Goal: Task Accomplishment & Management: Manage account settings

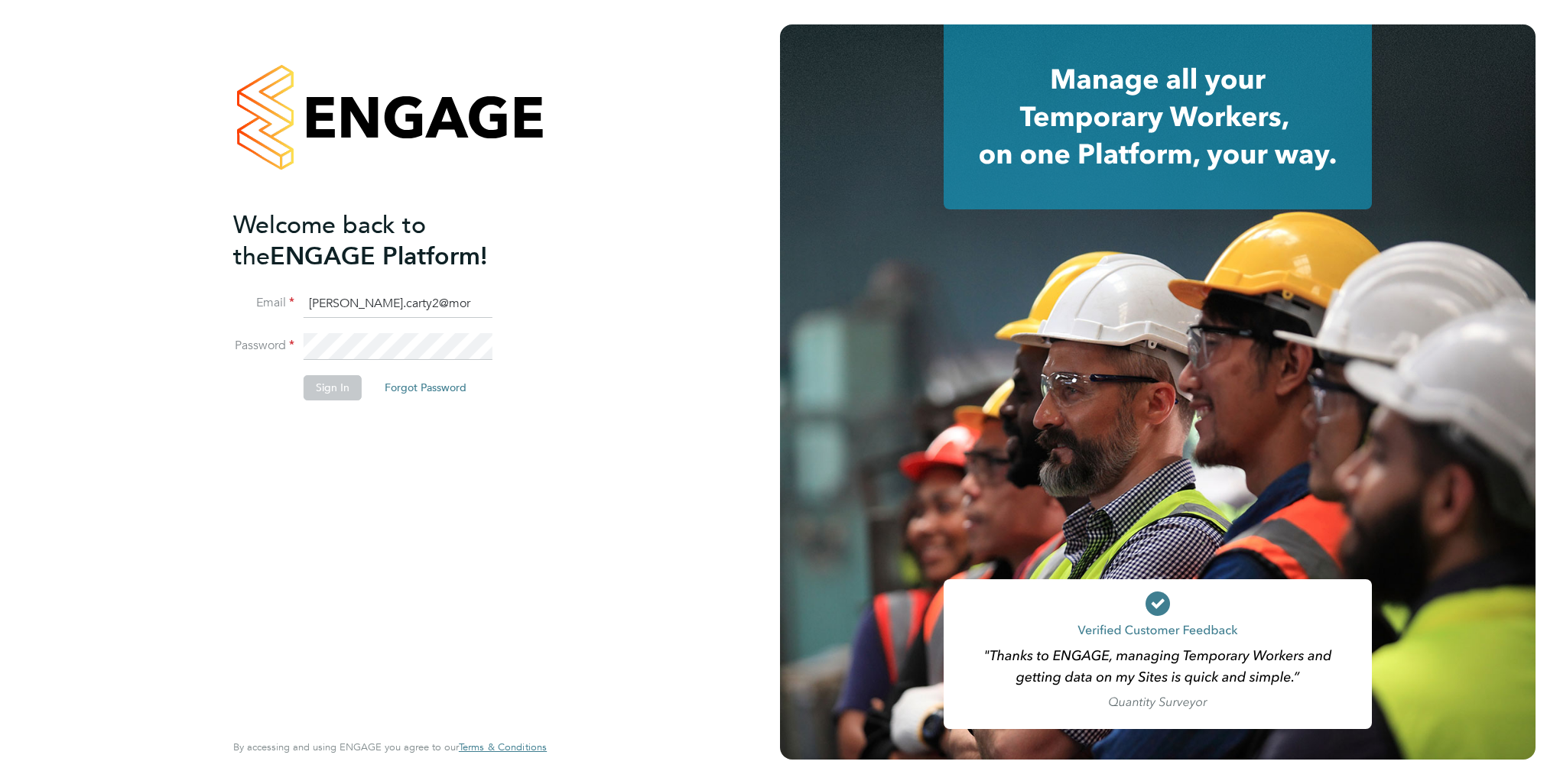
click at [453, 306] on input "chris.carty2@mor" at bounding box center [398, 304] width 189 height 28
type input "chris.carty2@morrisonconstruction.co.uk"
click at [316, 398] on button "Sign In" at bounding box center [332, 387] width 58 height 25
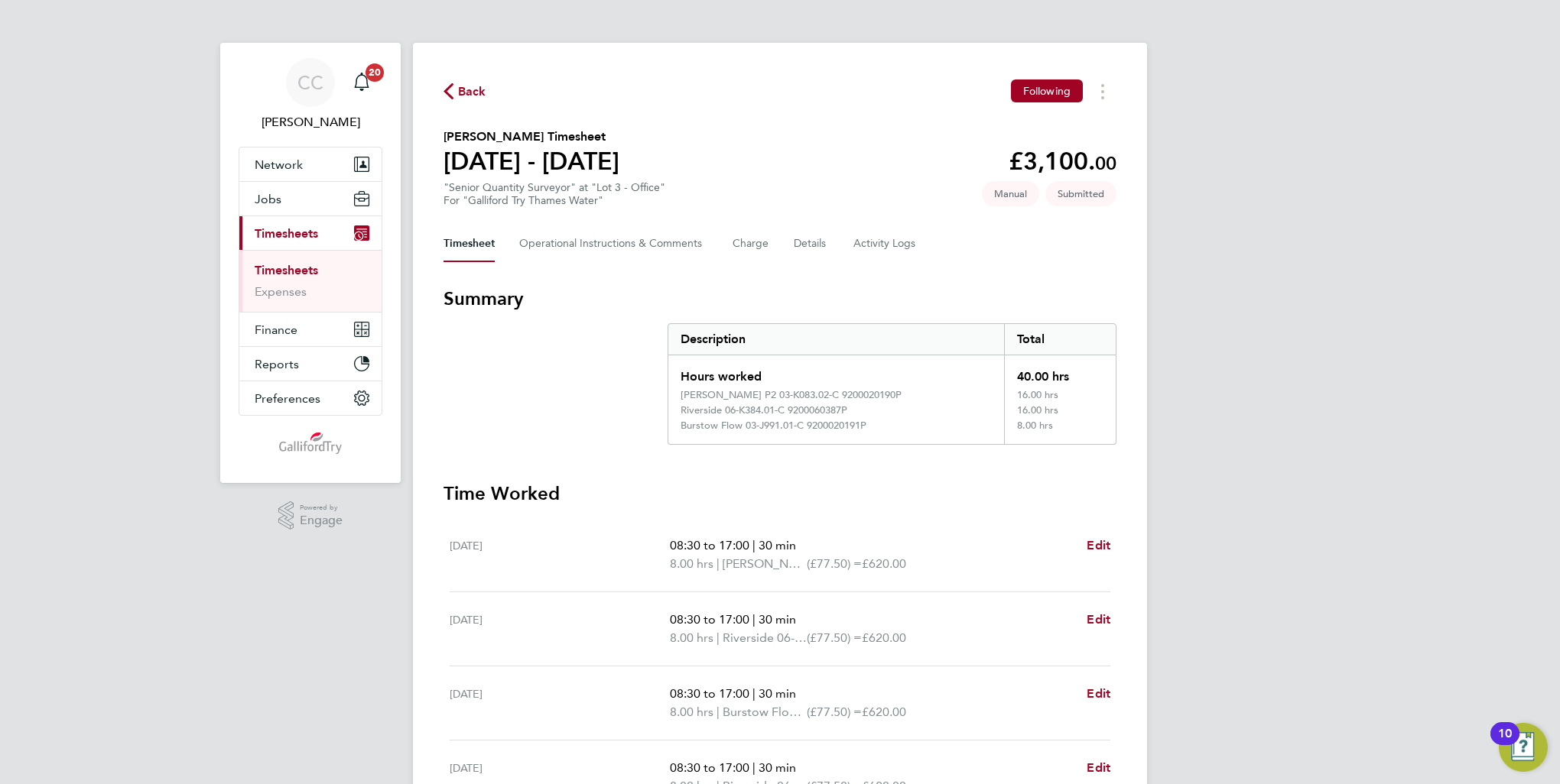
click at [307, 269] on link "Timesheets" at bounding box center [286, 271] width 63 height 15
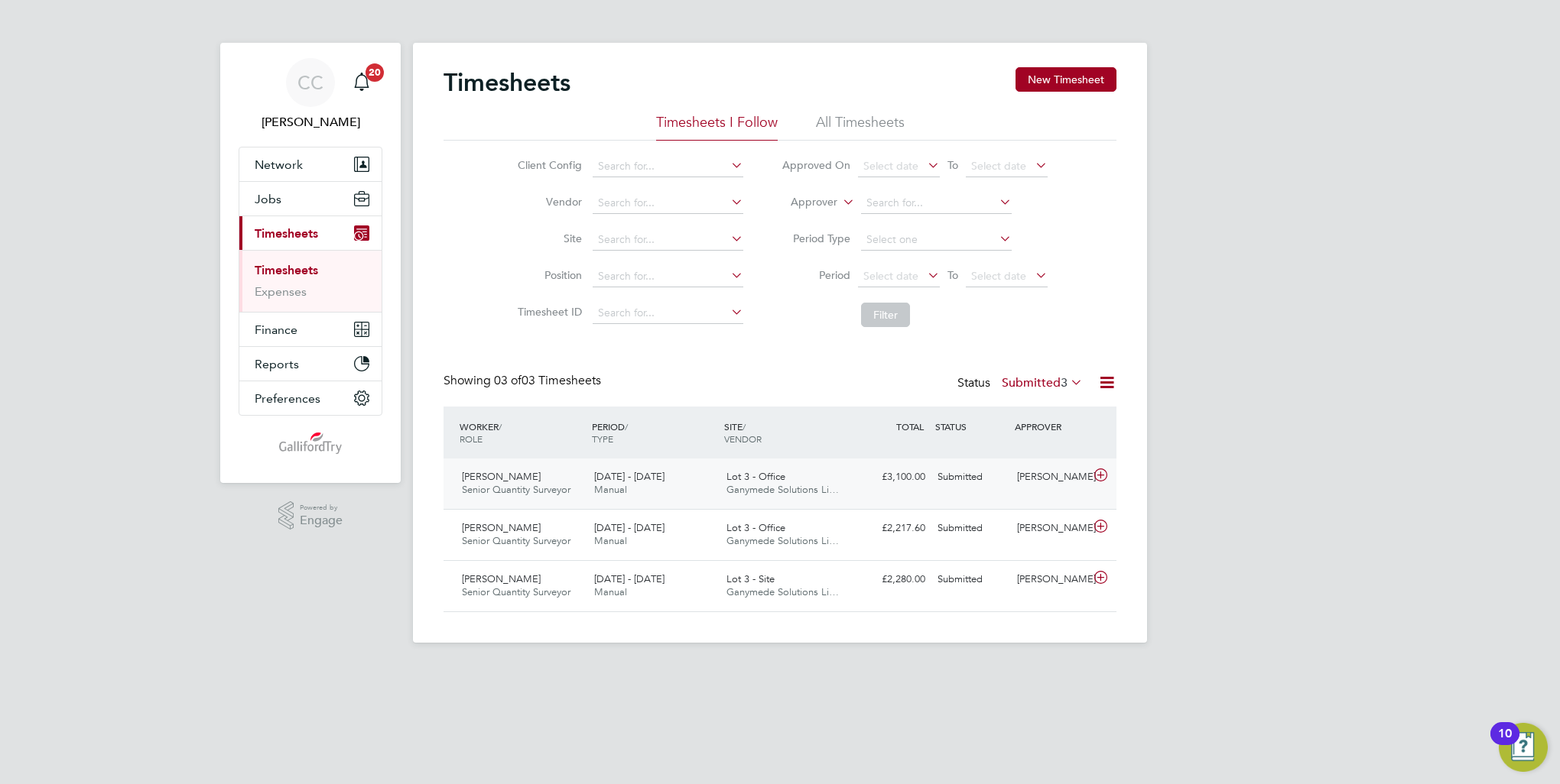
click at [709, 480] on div "25 - 31 Aug 2025 Manual" at bounding box center [654, 484] width 132 height 39
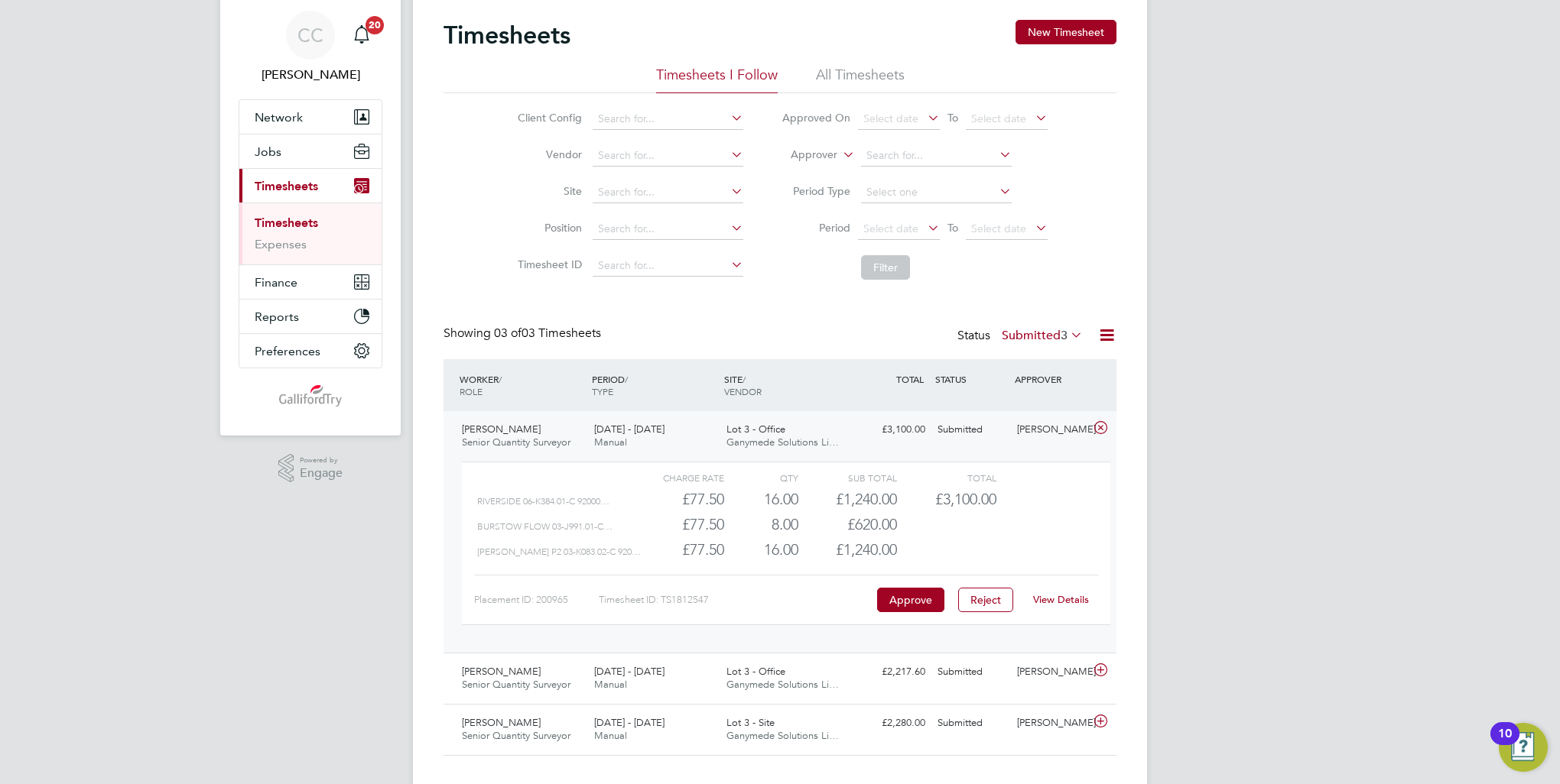
scroll to position [72, 0]
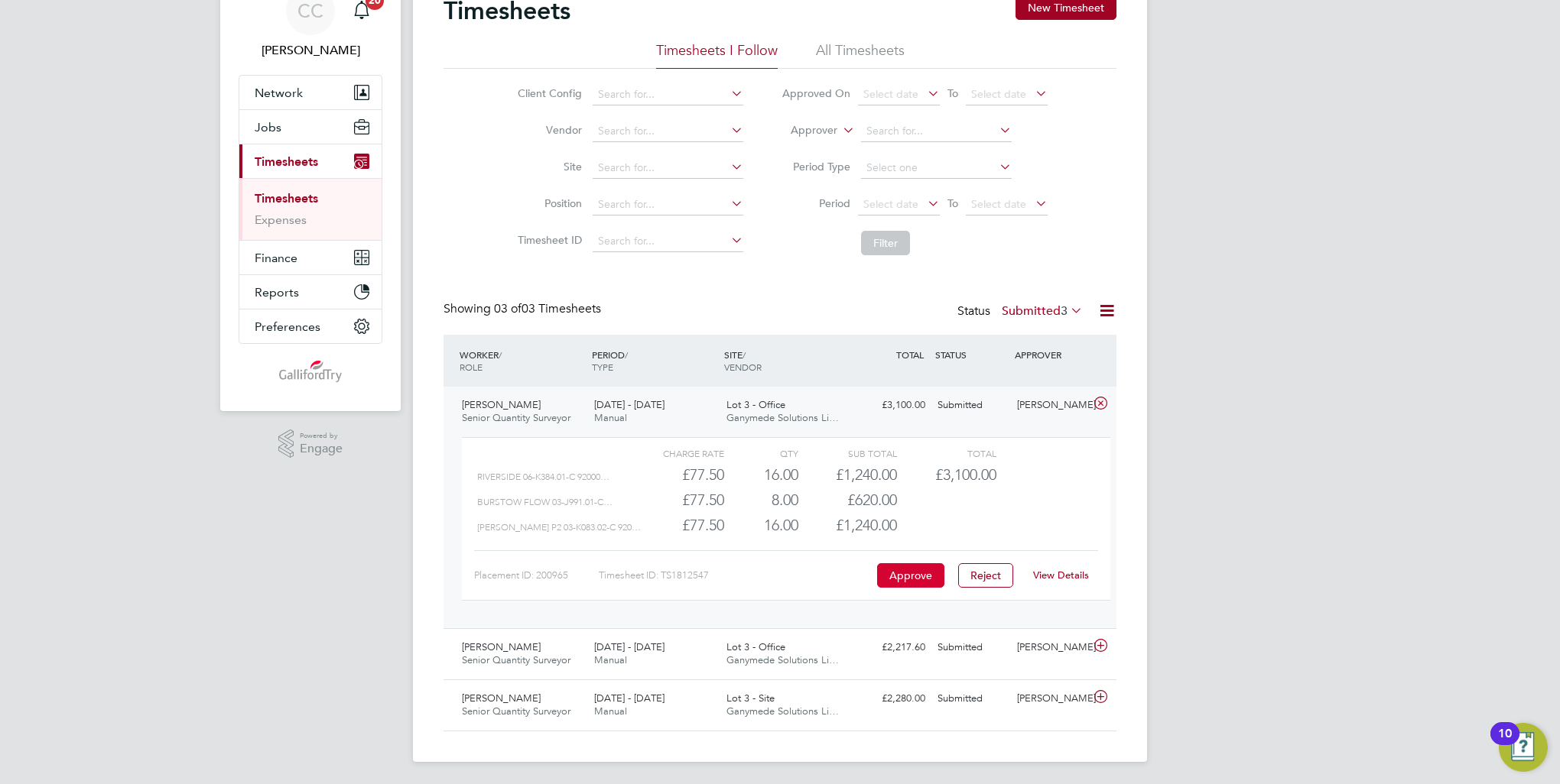
click at [903, 571] on button "Approve" at bounding box center [910, 575] width 67 height 25
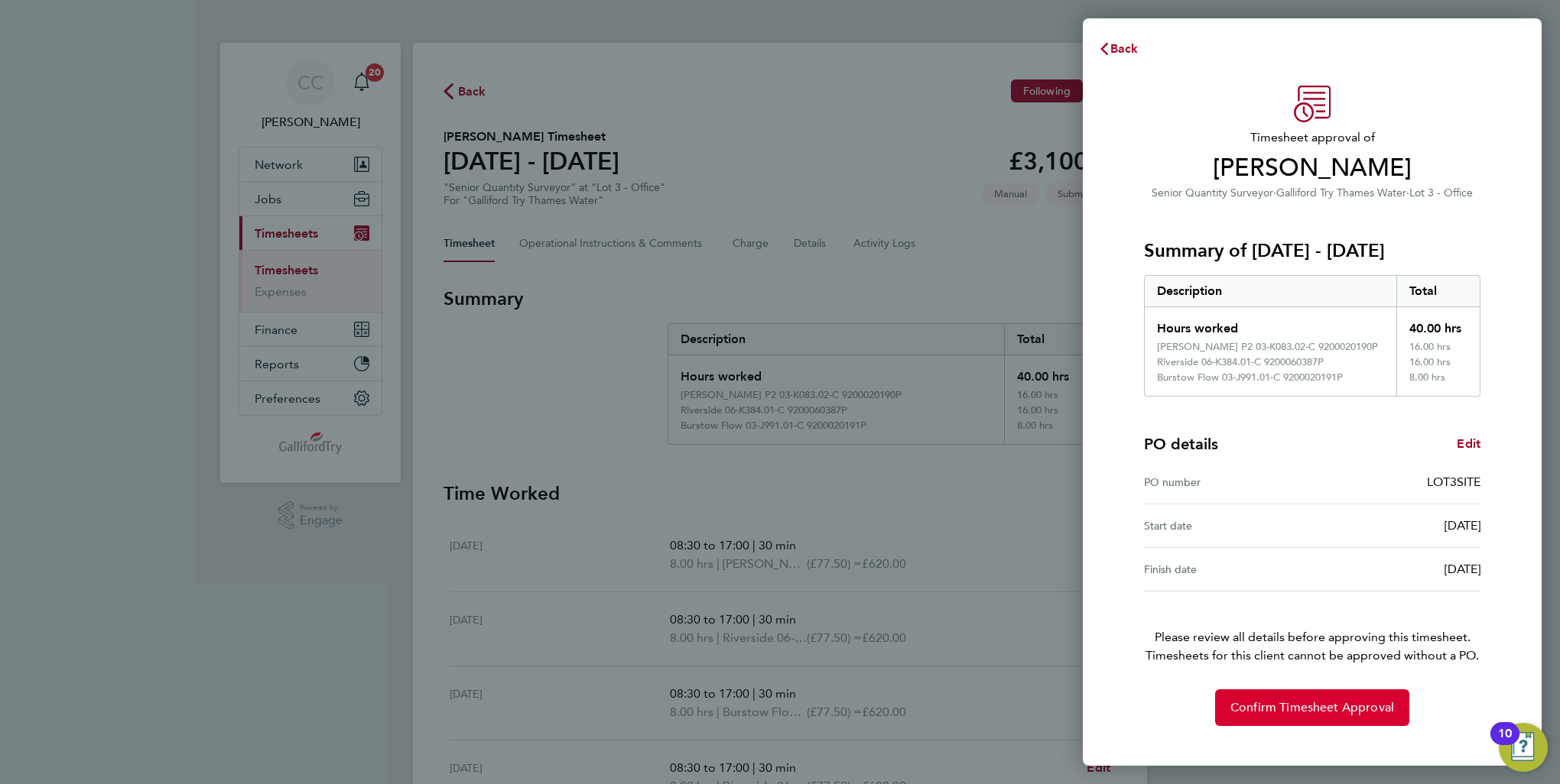
click at [1270, 705] on span "Confirm Timesheet Approval" at bounding box center [1311, 708] width 163 height 16
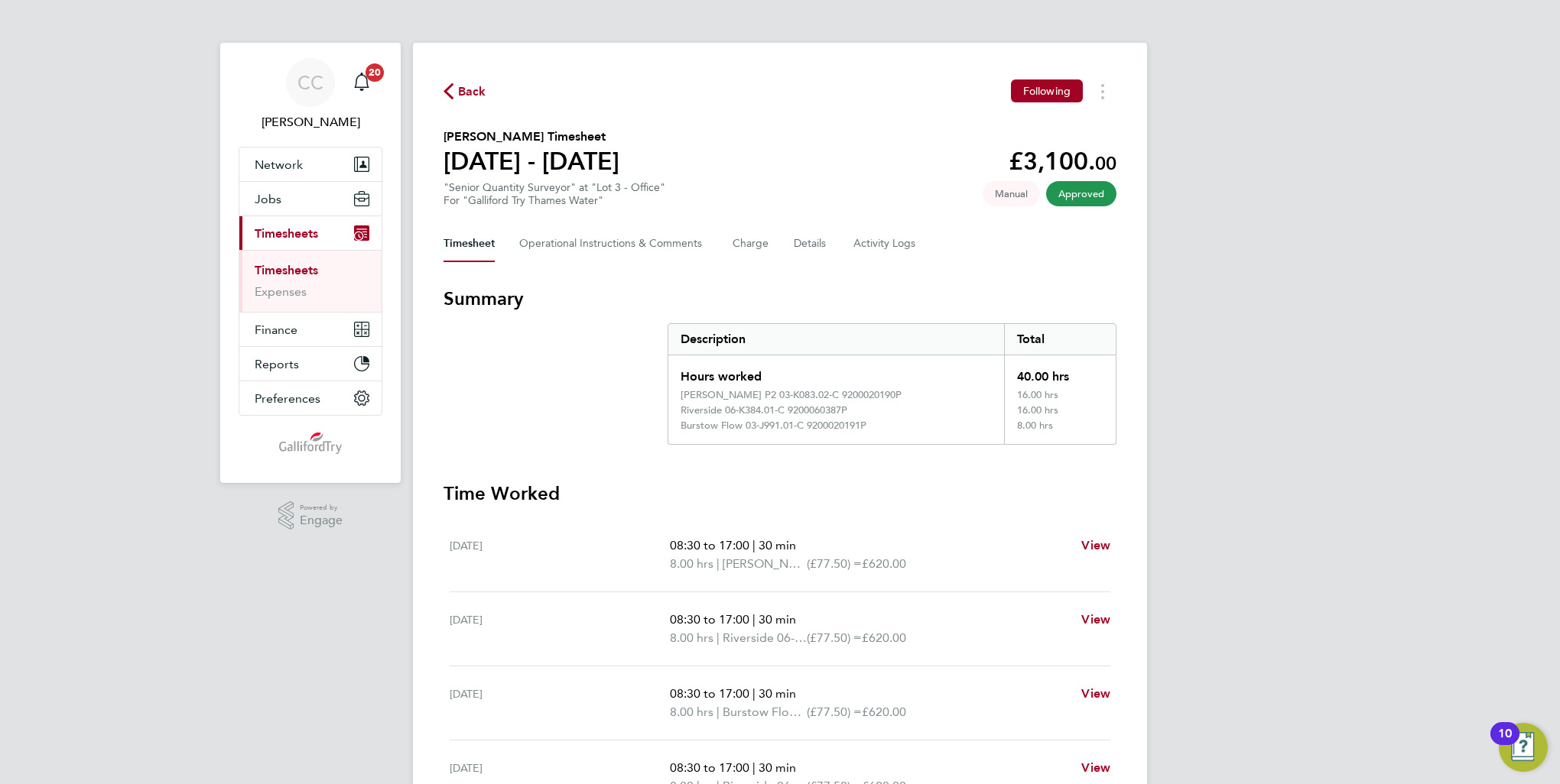
click at [287, 271] on link "Timesheets" at bounding box center [286, 271] width 63 height 15
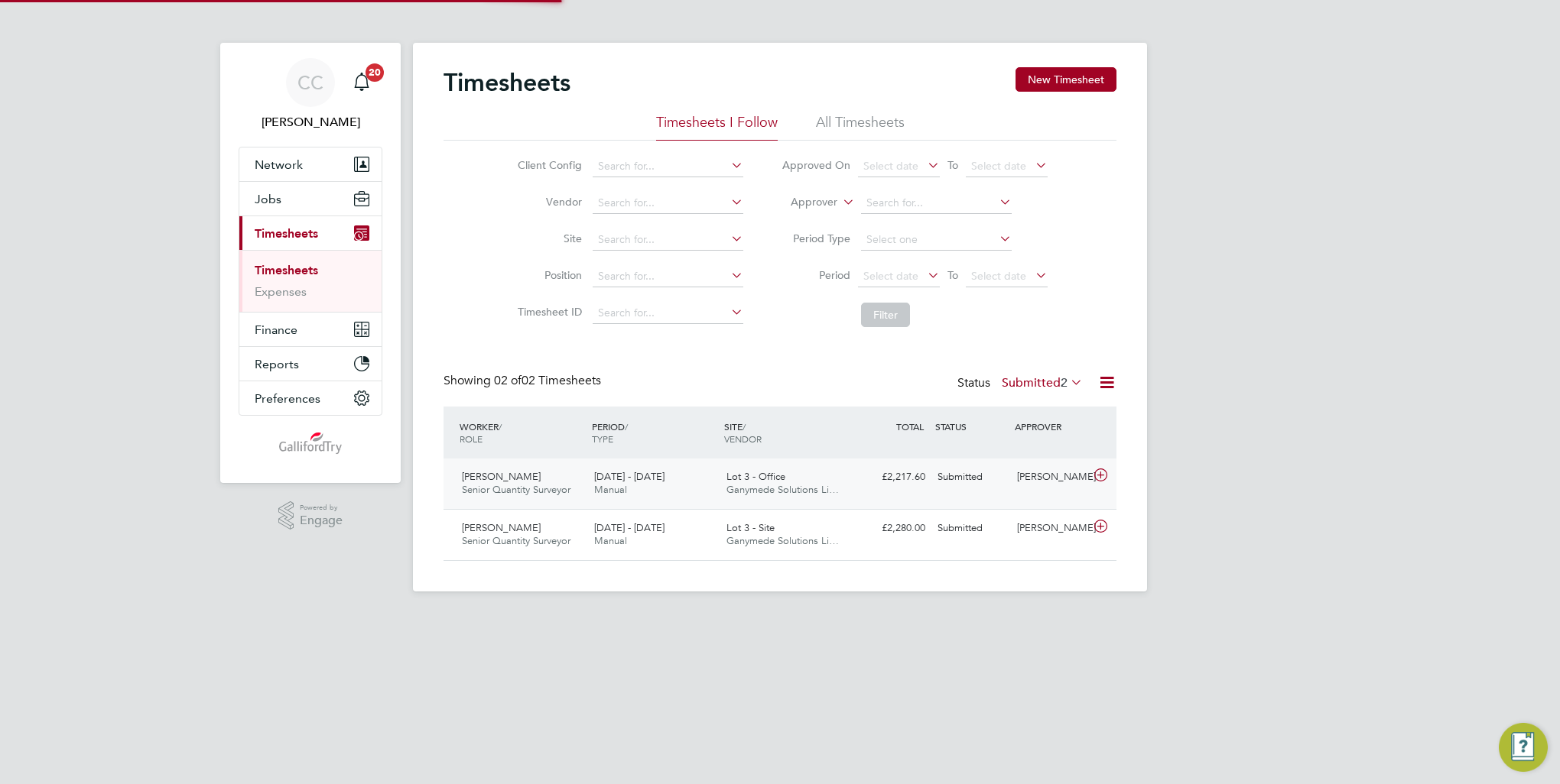
scroll to position [39, 133]
click at [741, 498] on div "Lot 3 - Office Ganymede Solutions Li…" at bounding box center [786, 484] width 132 height 39
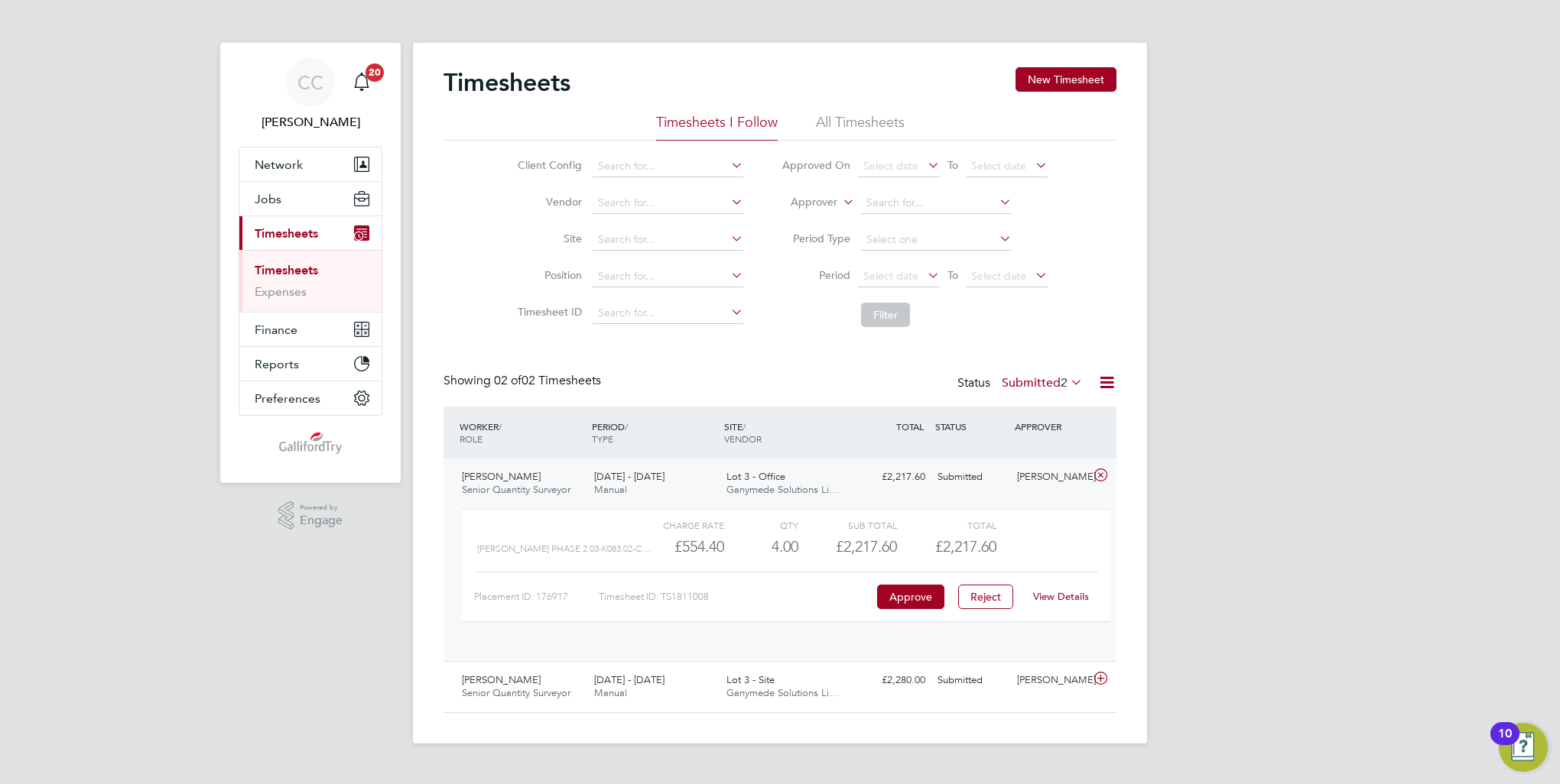
scroll to position [26, 149]
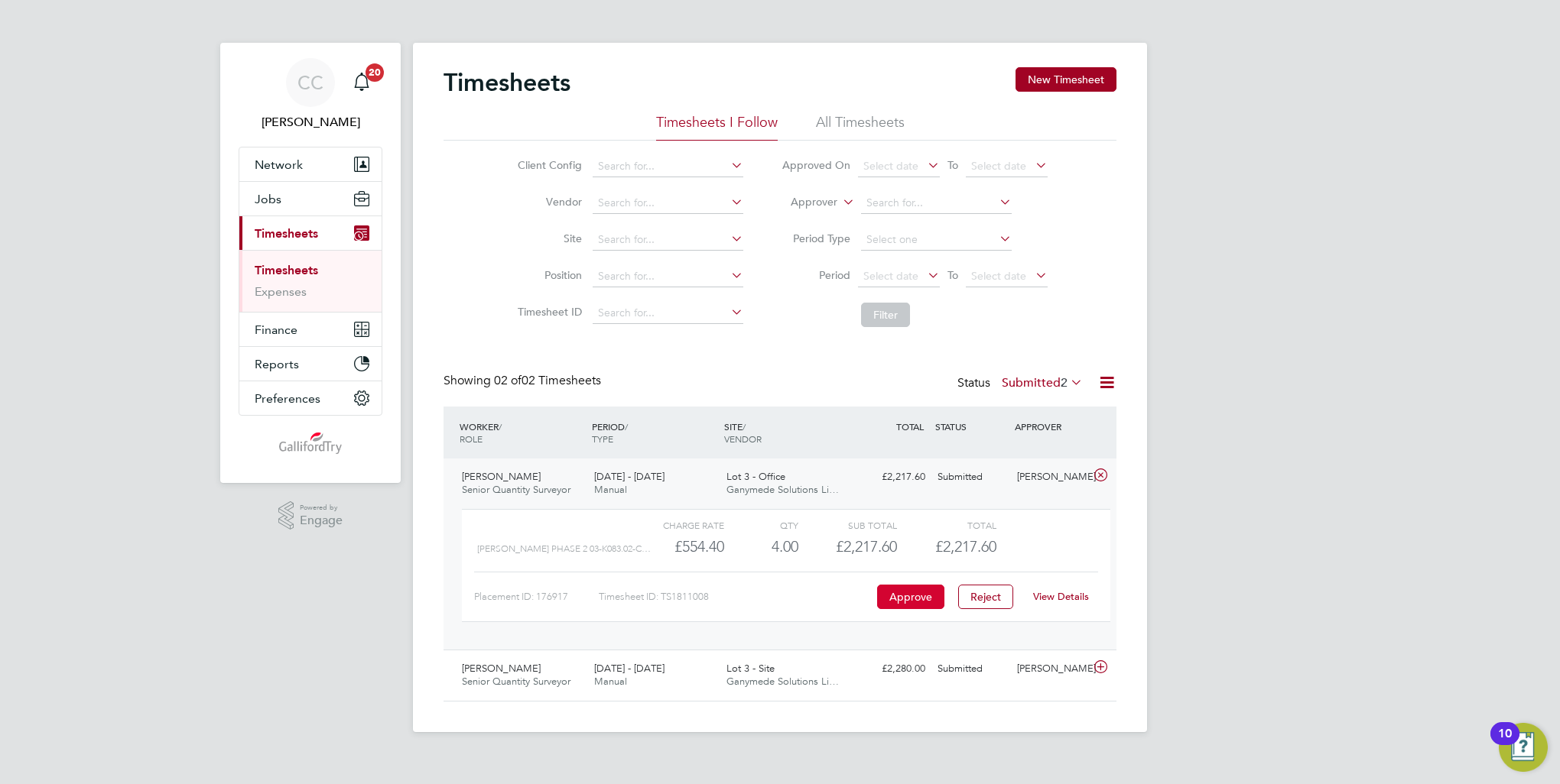
click at [908, 597] on button "Approve" at bounding box center [910, 597] width 67 height 25
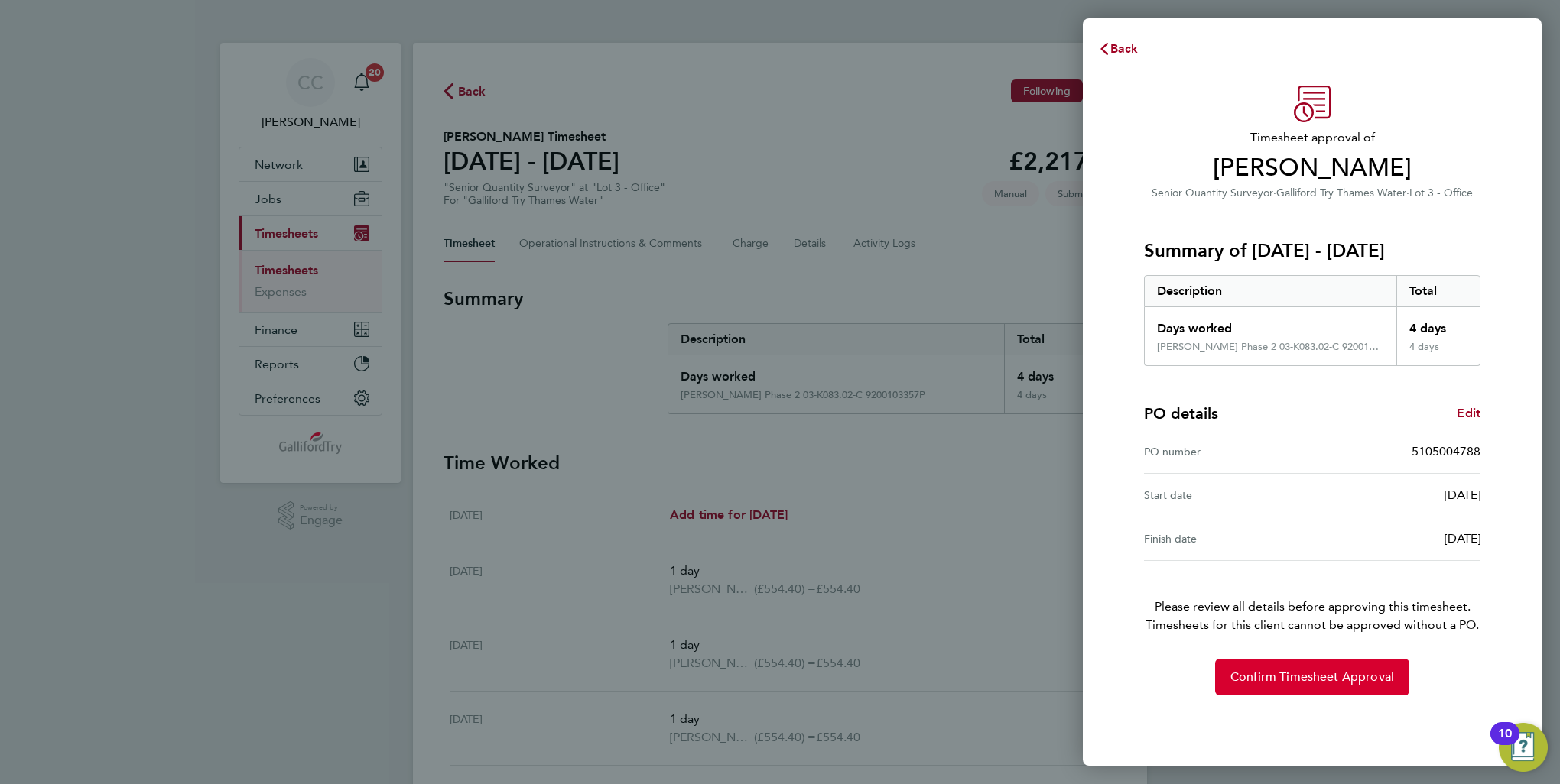
click at [1269, 677] on span "Confirm Timesheet Approval" at bounding box center [1311, 677] width 163 height 16
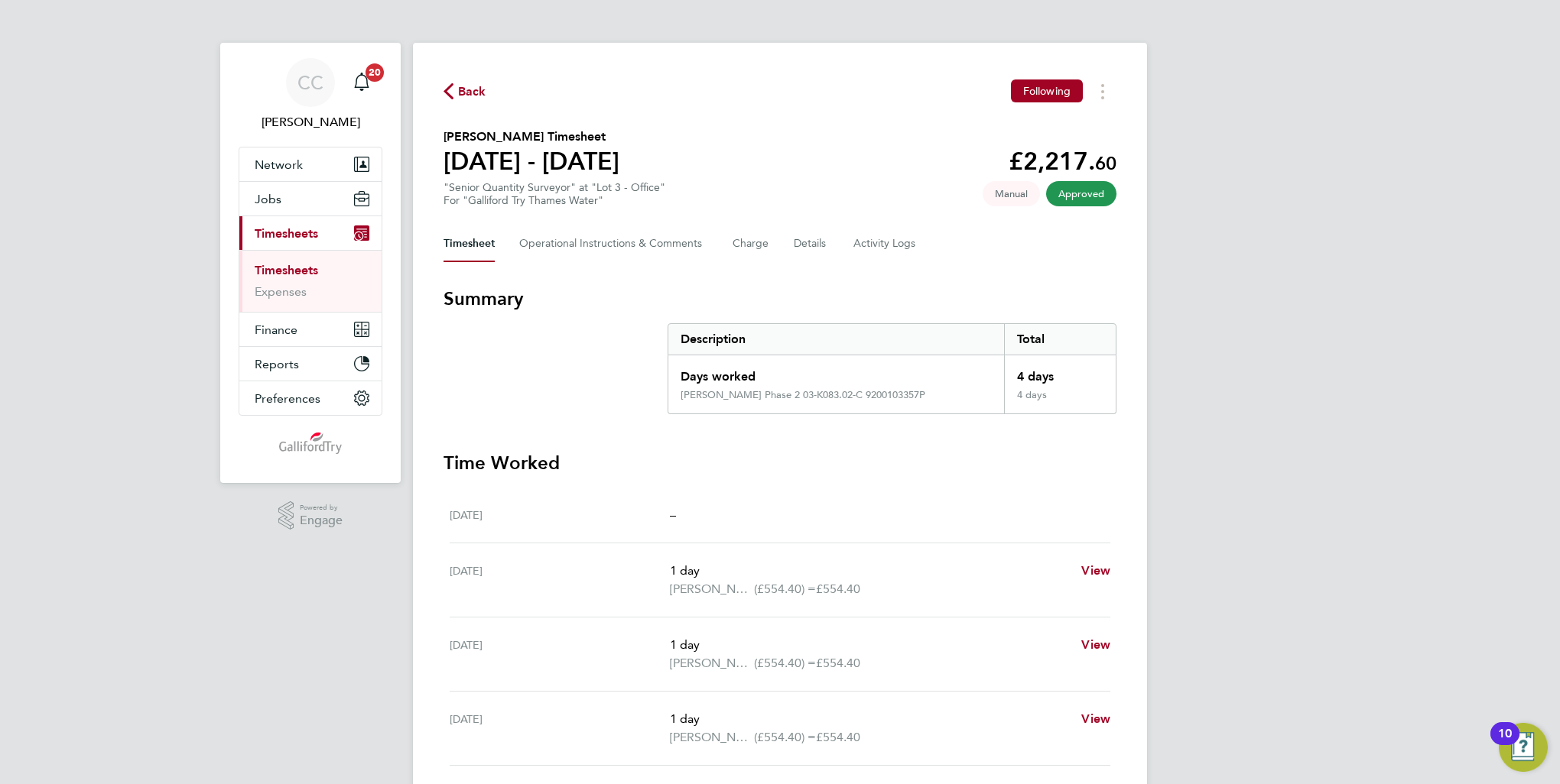
click at [296, 269] on link "Timesheets" at bounding box center [286, 271] width 63 height 15
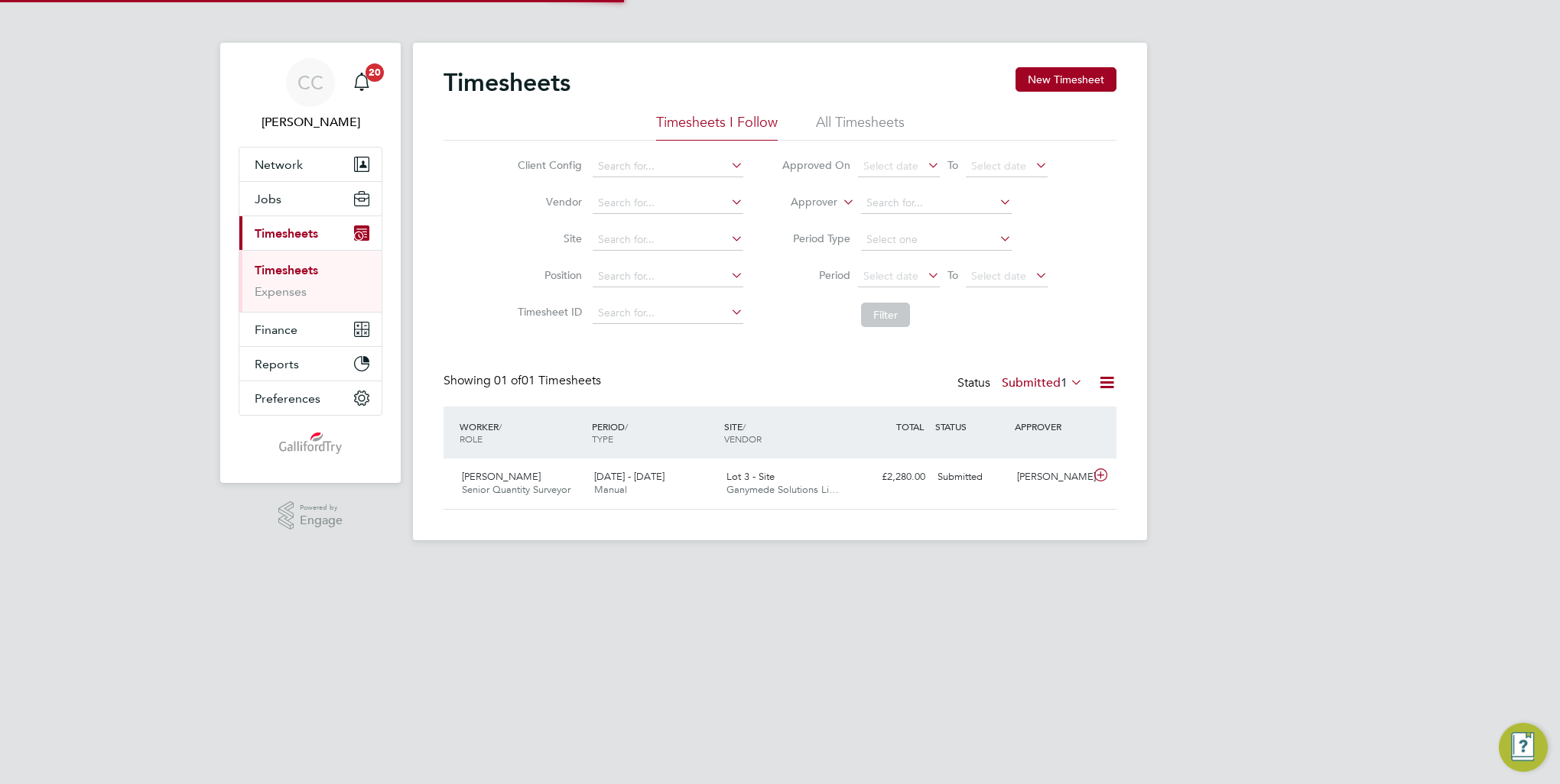
scroll to position [39, 133]
click at [722, 494] on div "Lot 3 - Site Ganymede Solutions Li…" at bounding box center [786, 484] width 132 height 39
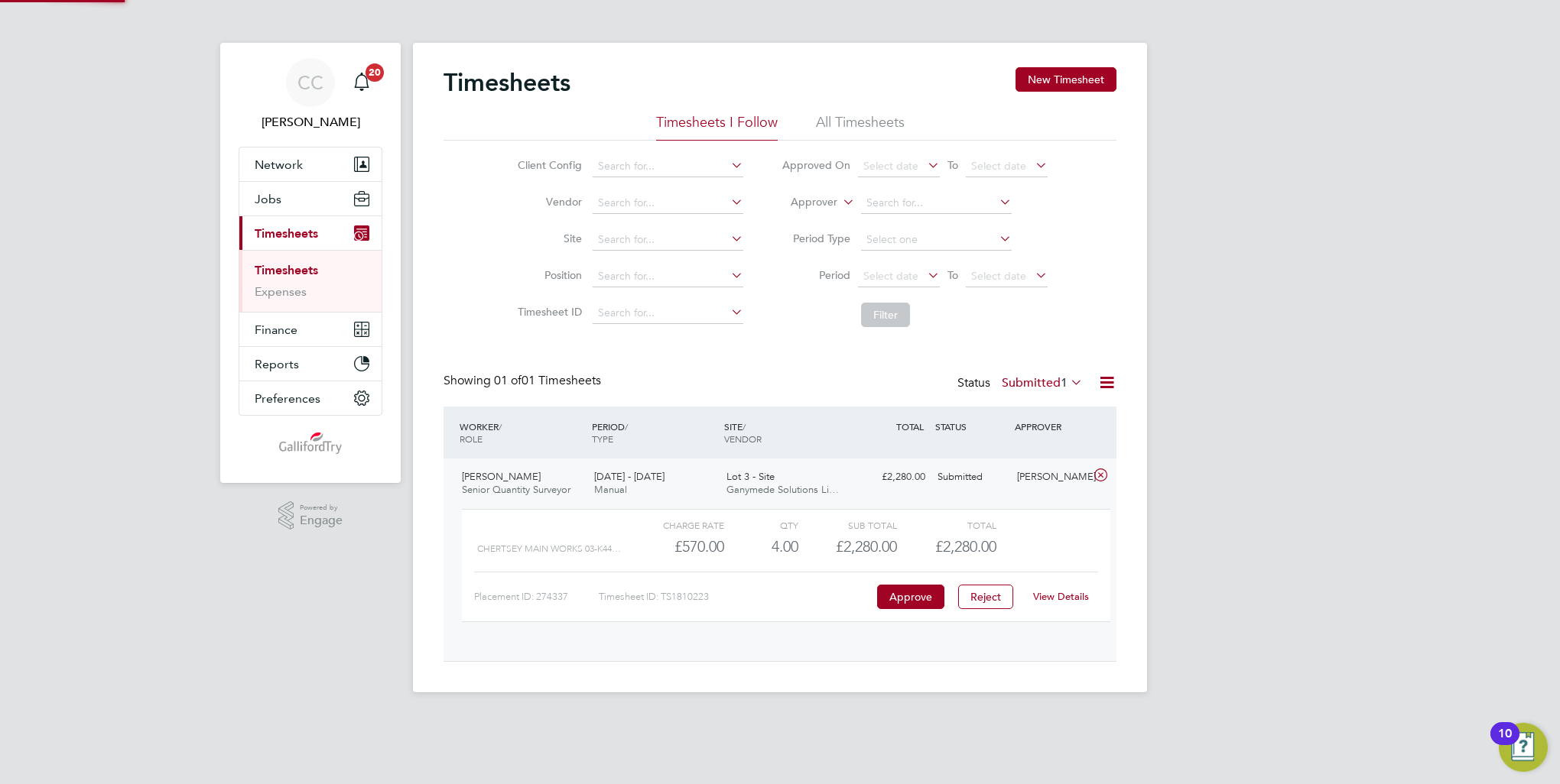
scroll to position [26, 149]
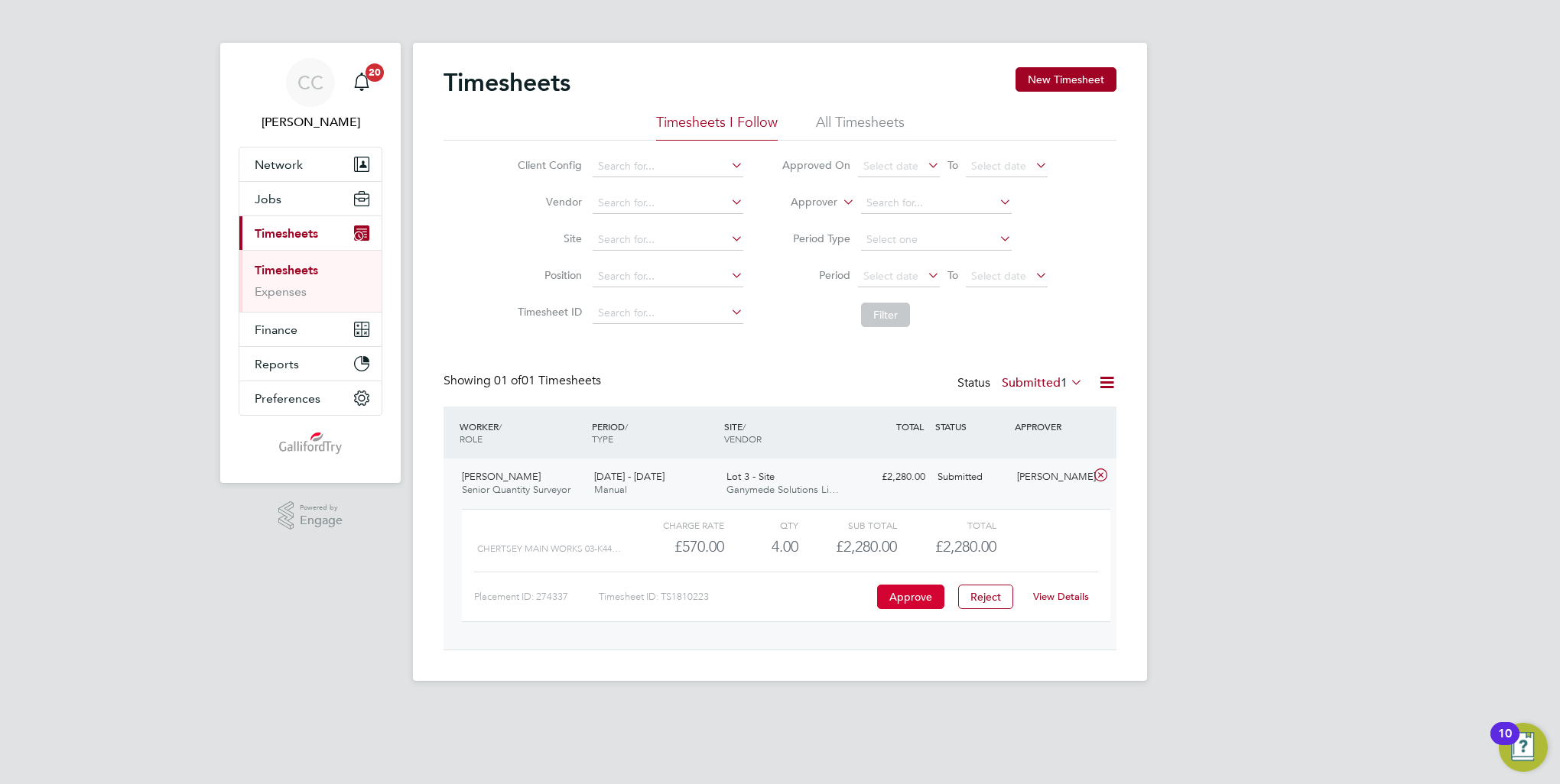
click at [896, 590] on button "Approve" at bounding box center [910, 597] width 67 height 25
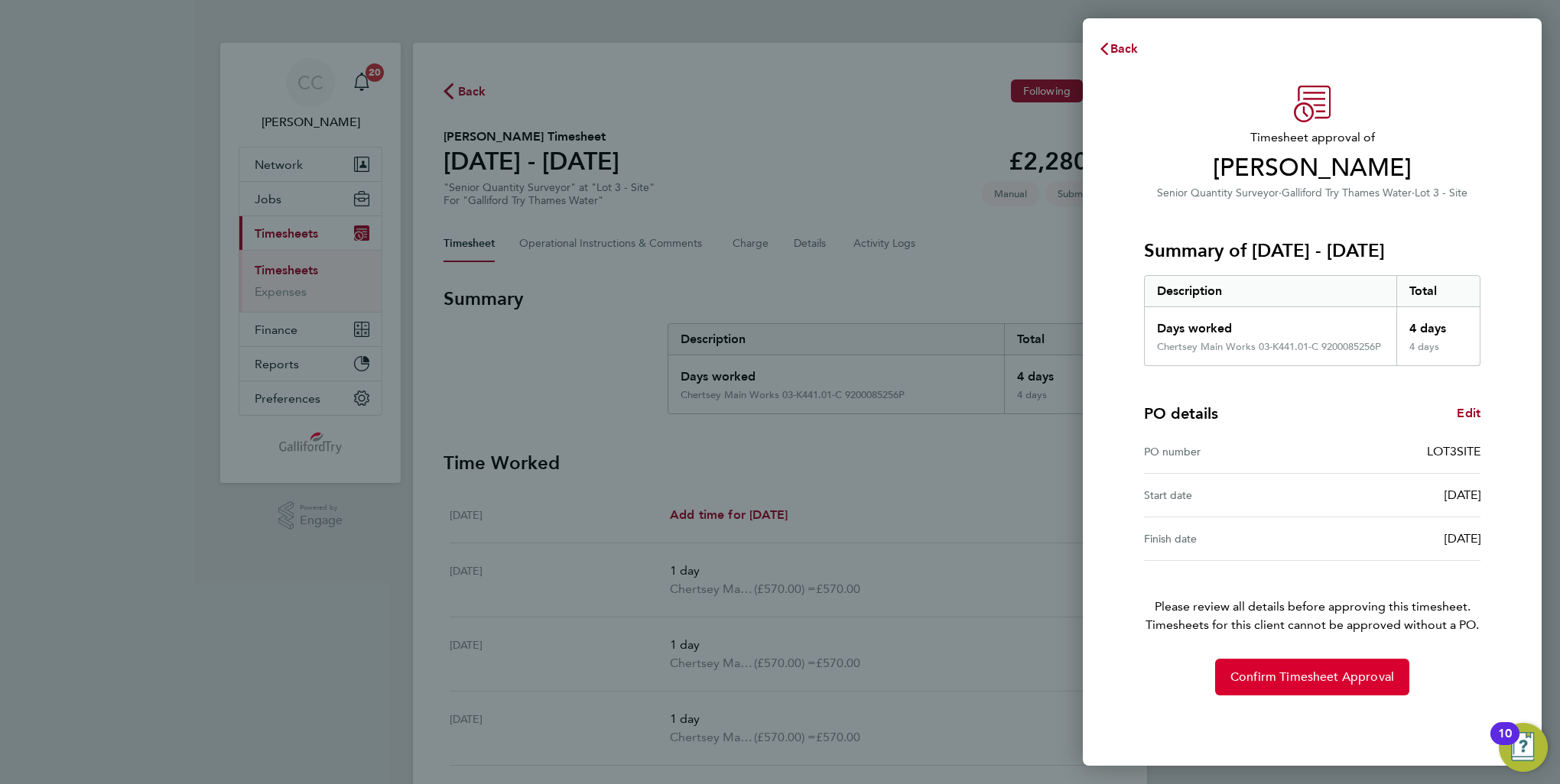
click at [1325, 685] on button "Confirm Timesheet Approval" at bounding box center [1312, 678] width 194 height 37
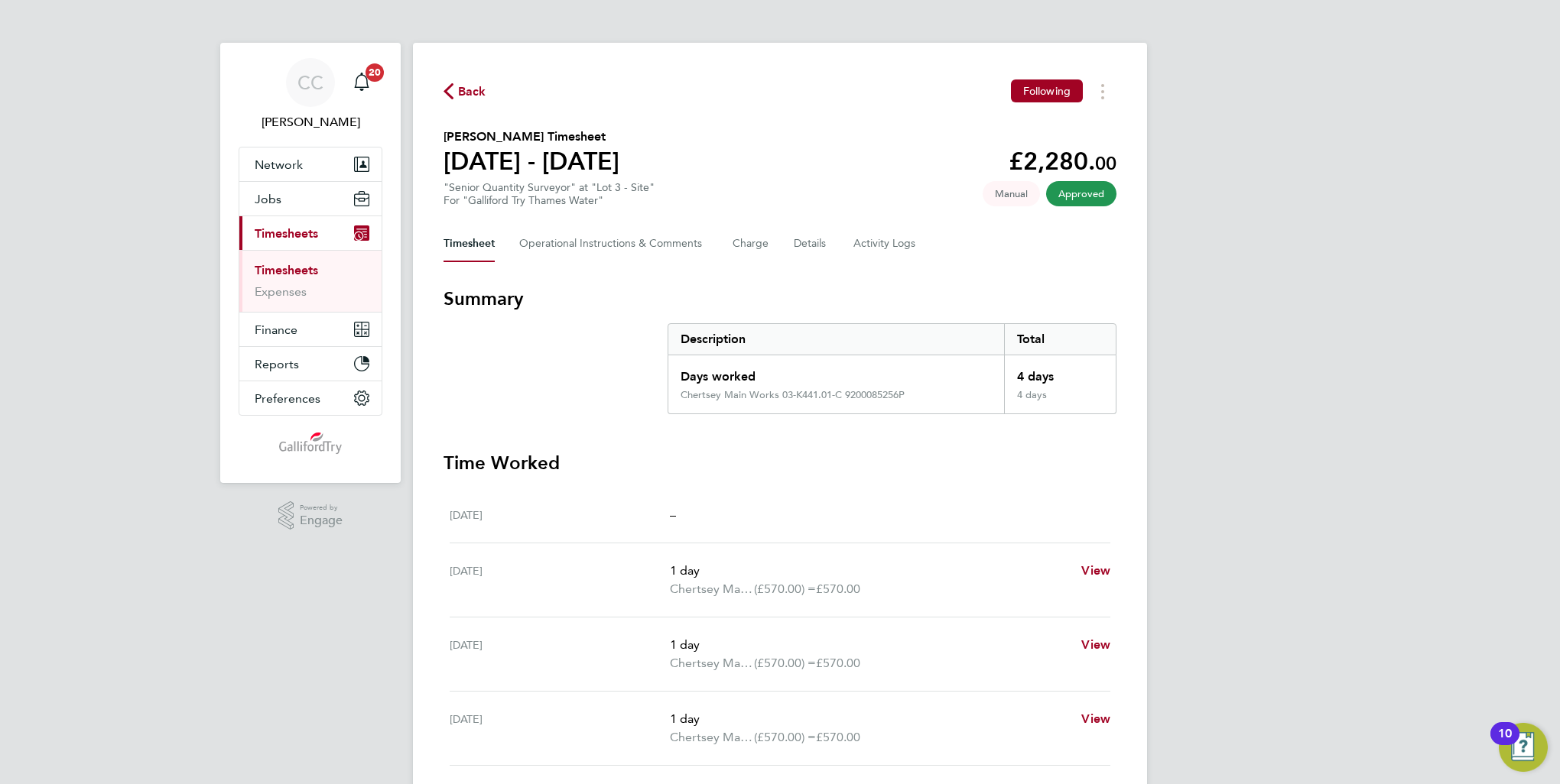
click at [245, 286] on ul "Timesheets Expenses" at bounding box center [310, 282] width 142 height 62
click at [268, 288] on link "Expenses" at bounding box center [281, 292] width 52 height 15
